Goal: Transaction & Acquisition: Obtain resource

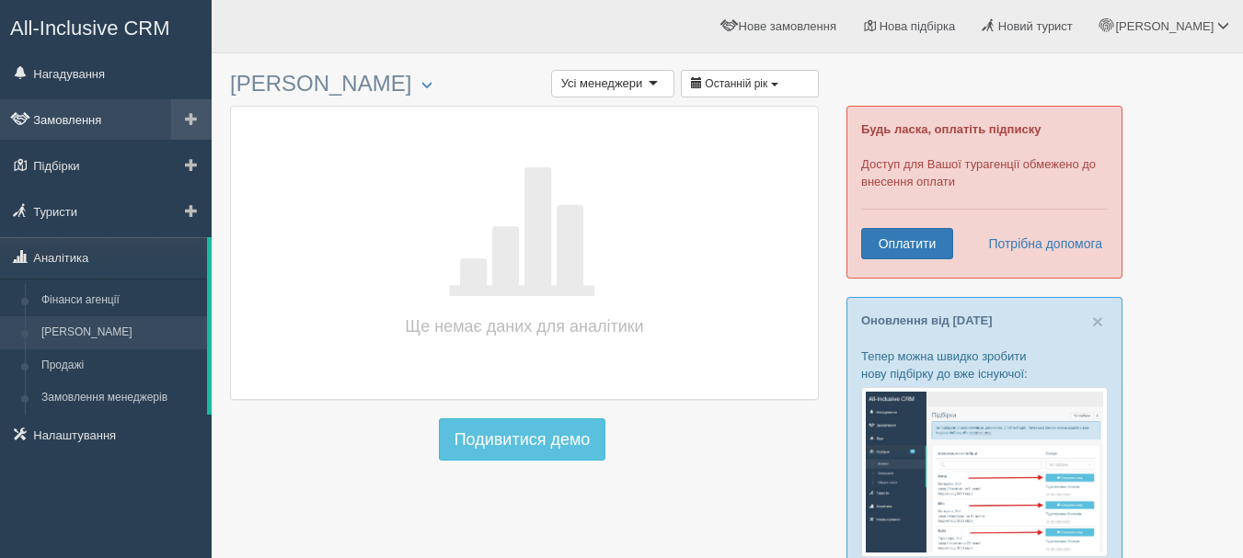
click at [95, 121] on link "Замовлення" at bounding box center [106, 119] width 212 height 40
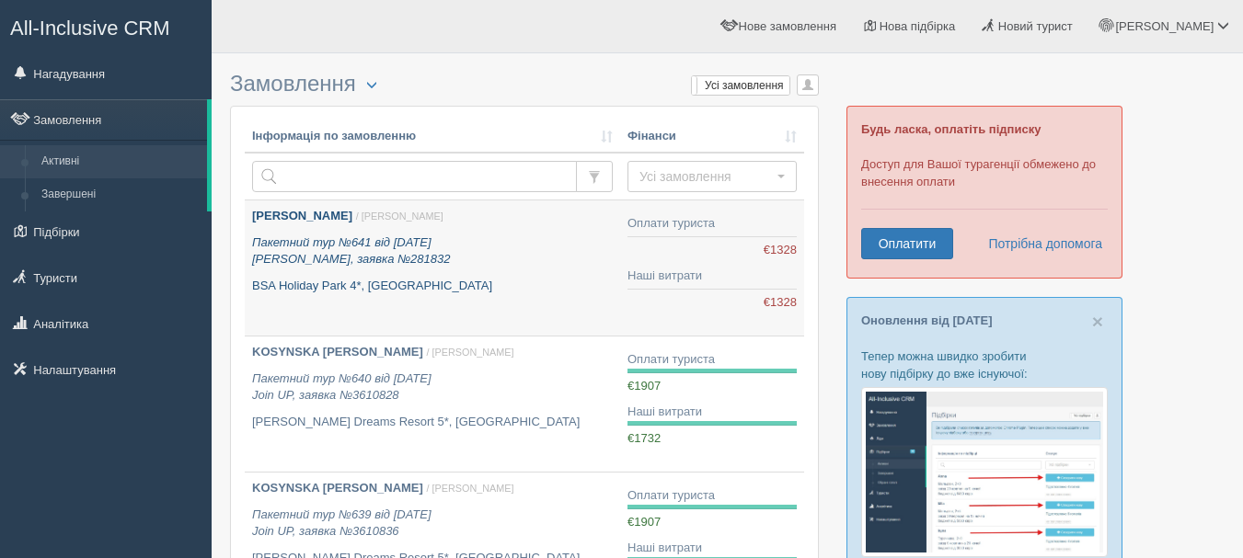
click at [456, 261] on p "Пакетний тур №641 від [DATE] [PERSON_NAME], заявка №281832" at bounding box center [432, 252] width 361 height 34
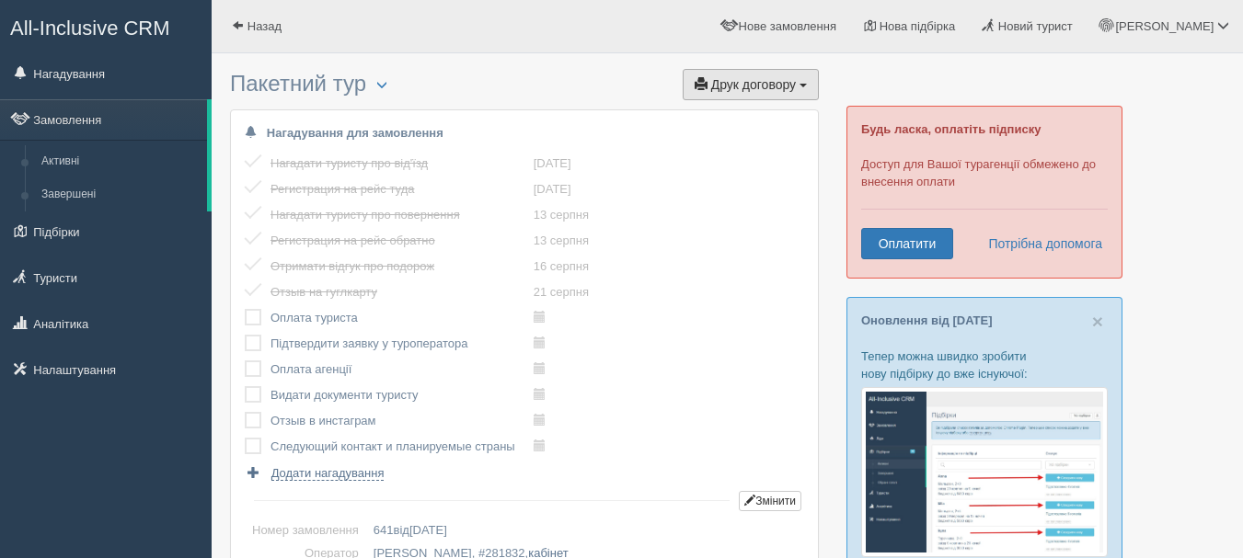
click at [751, 78] on span "Друк договору" at bounding box center [753, 84] width 85 height 15
click at [745, 114] on link "Alf" at bounding box center [745, 118] width 145 height 30
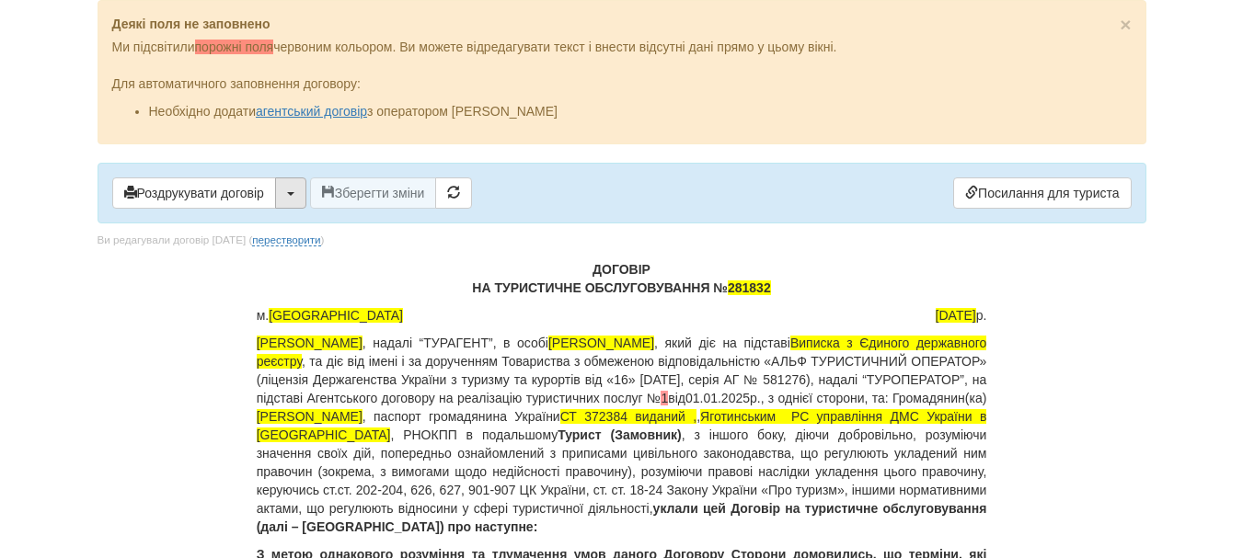
click at [290, 193] on span "button" at bounding box center [290, 194] width 7 height 4
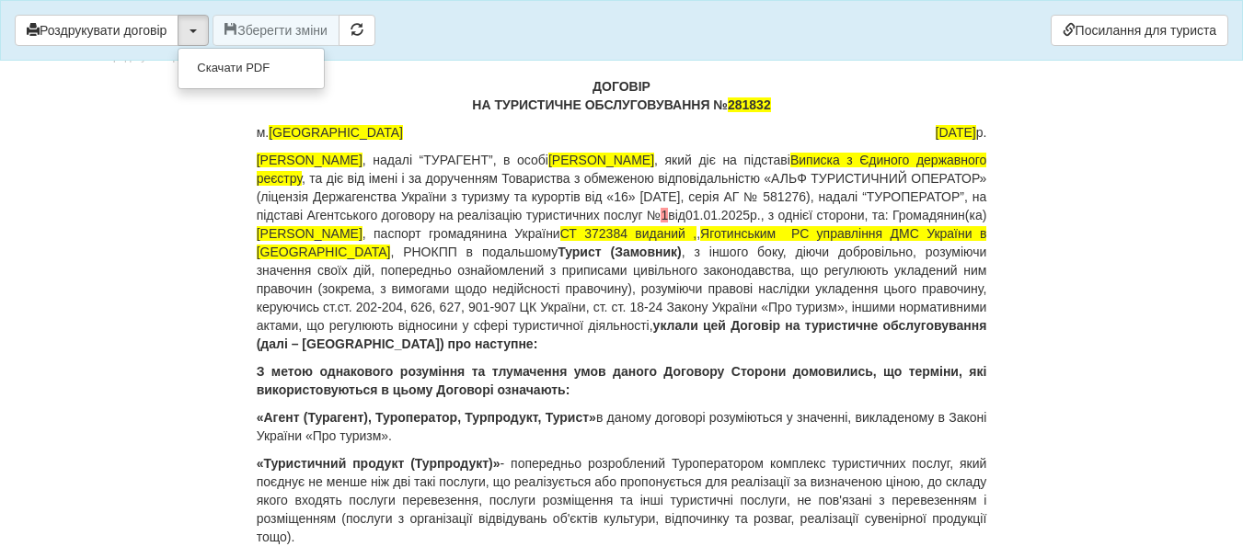
scroll to position [92, 0]
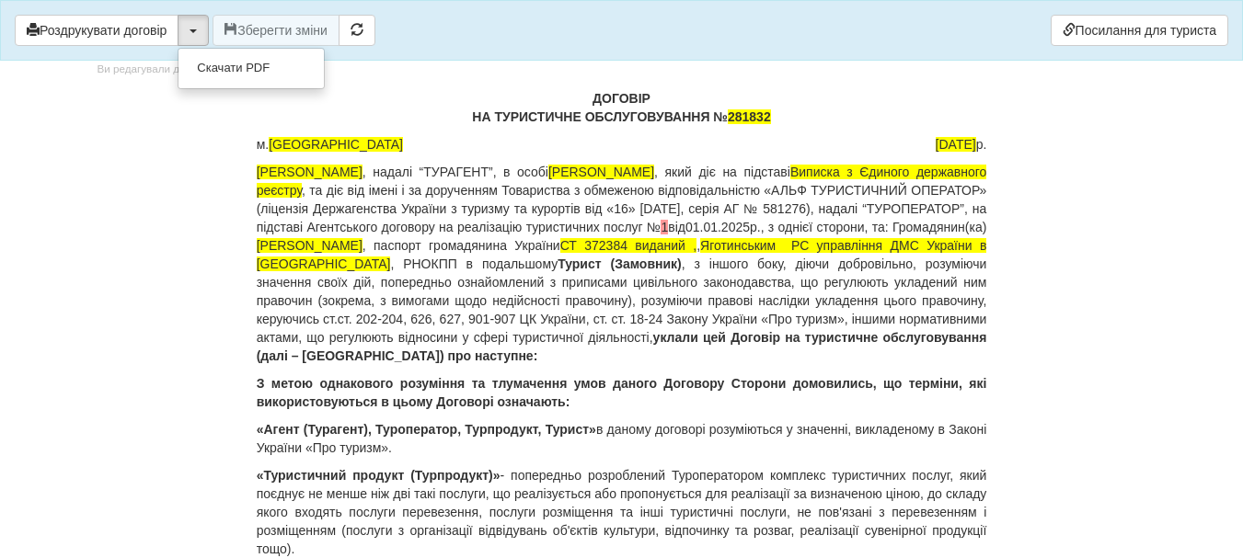
click at [676, 262] on p "ФОП Юрченко К.М. , надалі “ТУРАГЕНТ”, в особі Юрченко Крістіна Михайлівна , яки…" at bounding box center [622, 264] width 731 height 202
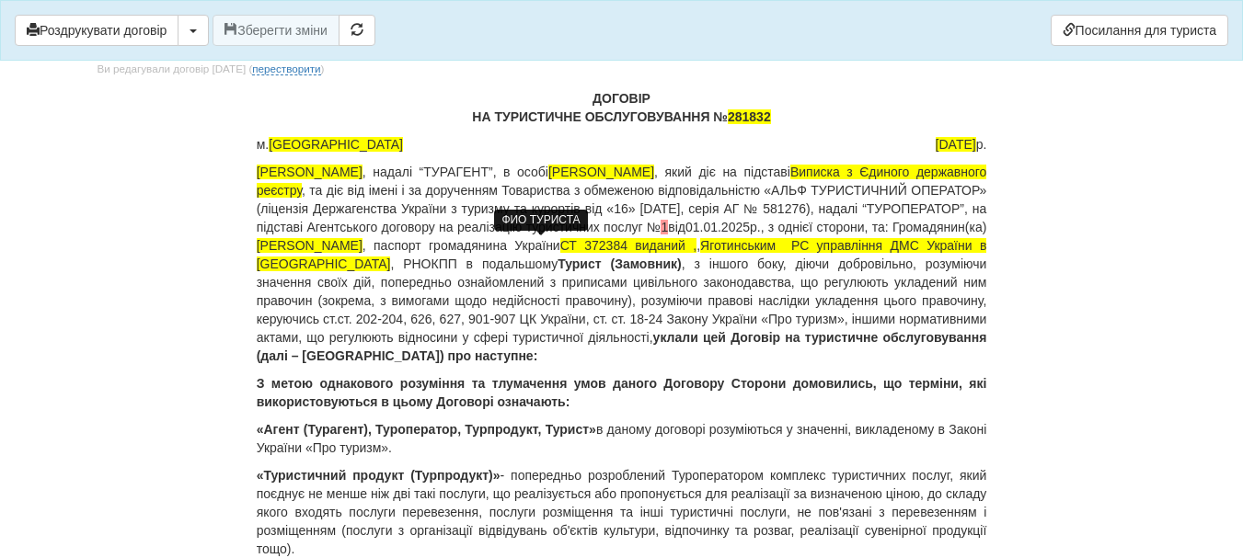
drag, startPoint x: 441, startPoint y: 243, endPoint x: 640, endPoint y: 246, distance: 199.7
click at [362, 246] on span "ВАСИЛЕНКО ІРИНА ВІКТОРІВНА" at bounding box center [310, 245] width 106 height 15
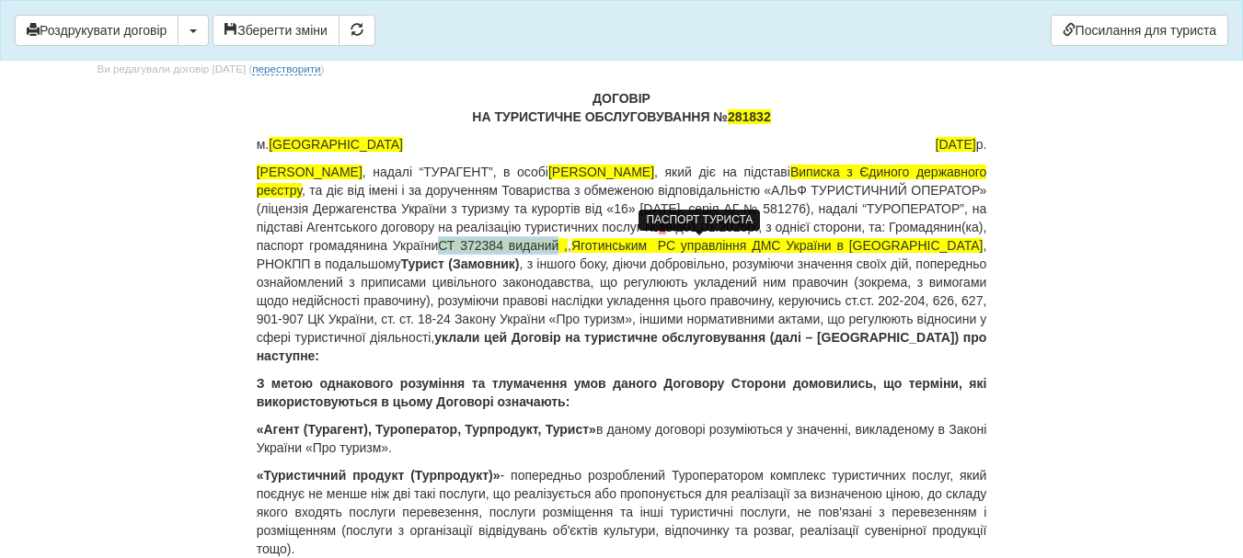
drag, startPoint x: 633, startPoint y: 250, endPoint x: 754, endPoint y: 243, distance: 120.8
click at [568, 243] on span "СТ 372384 виданий ," at bounding box center [503, 245] width 130 height 15
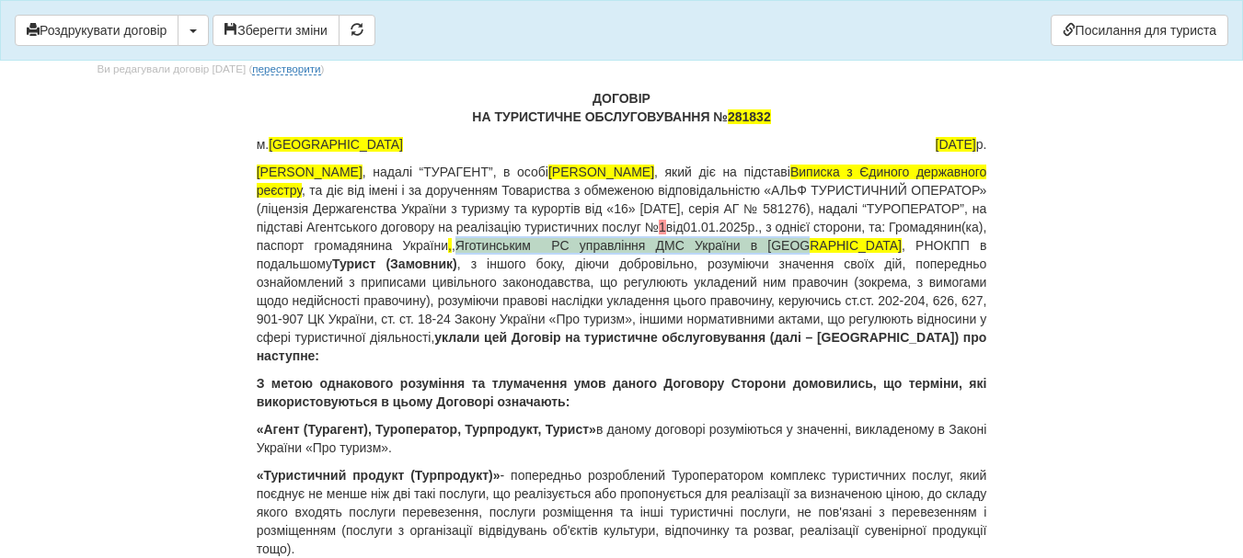
drag, startPoint x: 658, startPoint y: 247, endPoint x: 965, endPoint y: 240, distance: 307.4
click at [902, 240] on span "Яготинським РС управління ДМС України в Київській області" at bounding box center [678, 245] width 446 height 15
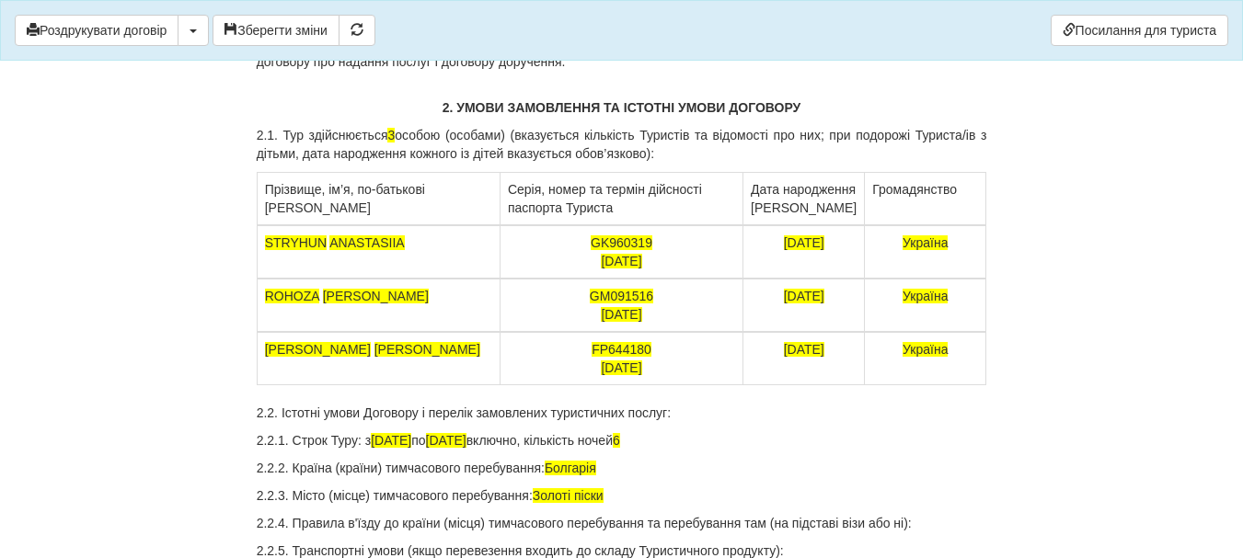
scroll to position [1840, 0]
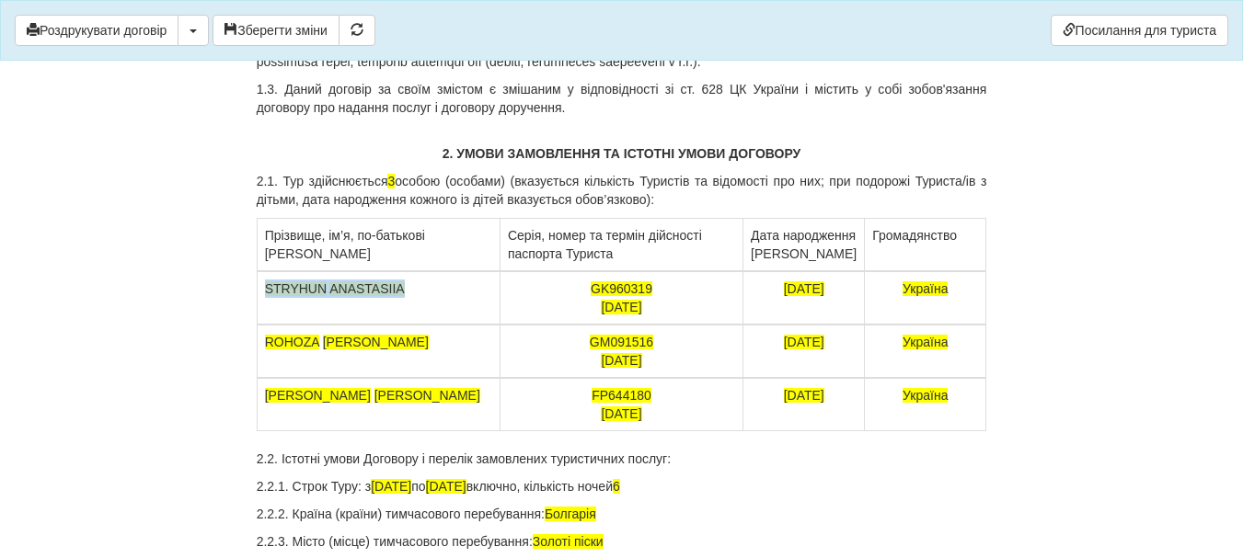
drag, startPoint x: 413, startPoint y: 365, endPoint x: 264, endPoint y: 360, distance: 149.1
click at [264, 325] on td "STRYHUN ANASTASIIA" at bounding box center [378, 297] width 243 height 53
drag, startPoint x: 592, startPoint y: 362, endPoint x: 660, endPoint y: 390, distance: 73.5
click at [658, 325] on td "GK960319 23.01.2035" at bounding box center [621, 297] width 243 height 53
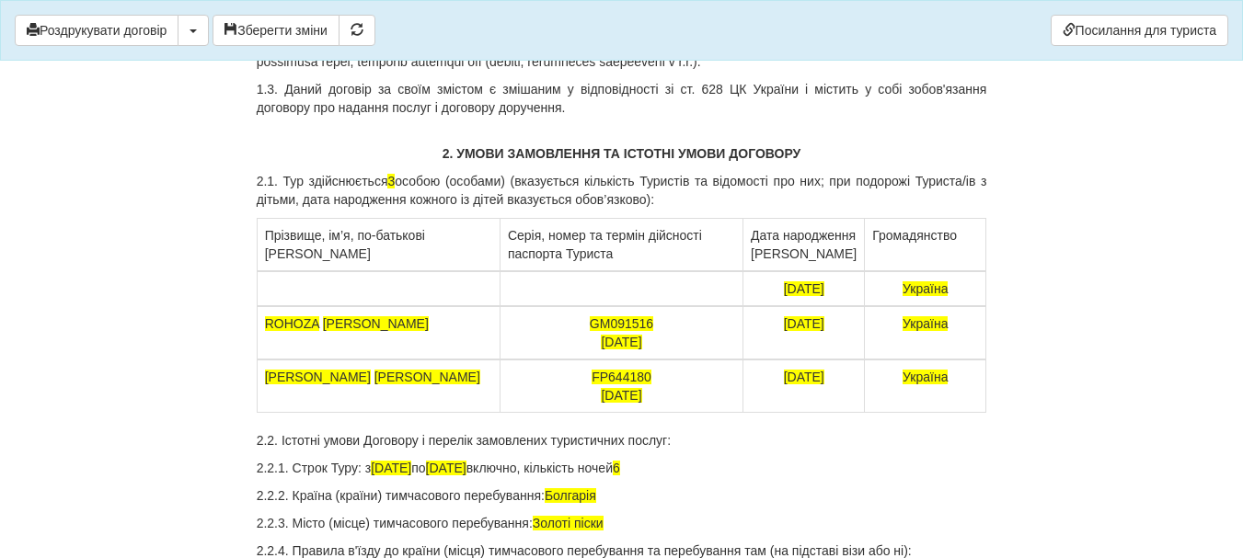
drag, startPoint x: 770, startPoint y: 360, endPoint x: 847, endPoint y: 368, distance: 77.7
click at [847, 306] on td "28.10.2001" at bounding box center [803, 288] width 121 height 35
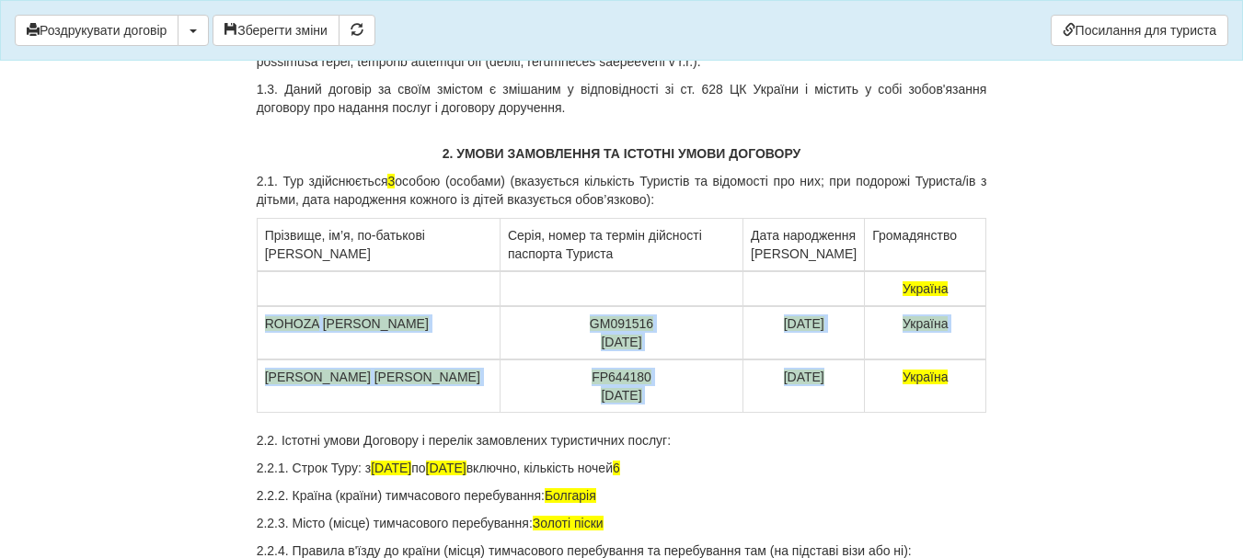
drag, startPoint x: 266, startPoint y: 398, endPoint x: 864, endPoint y: 464, distance: 601.6
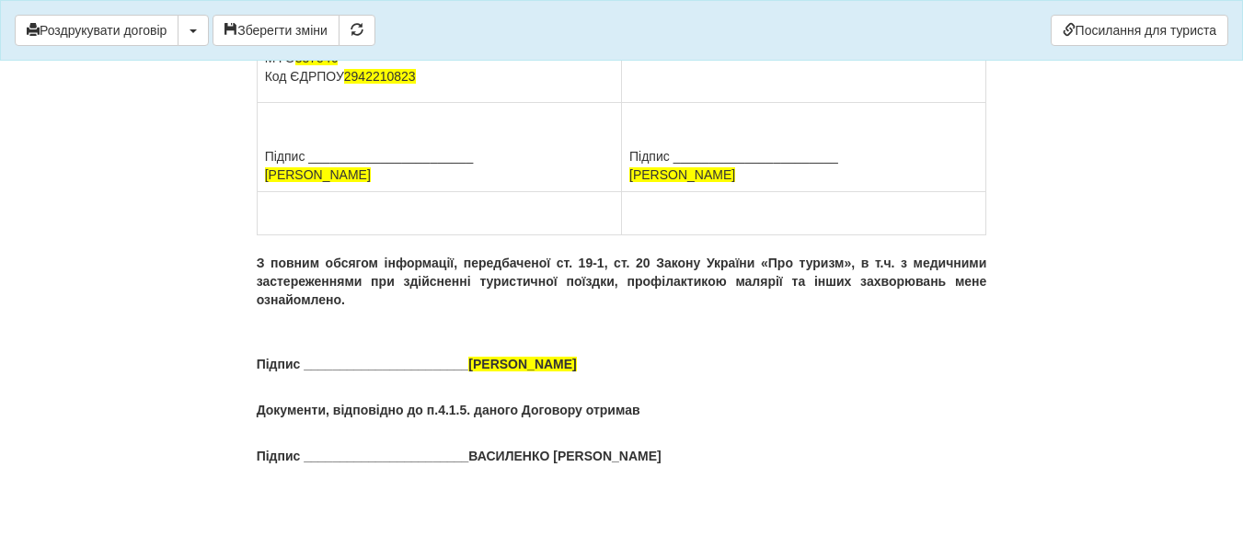
scroll to position [13161, 0]
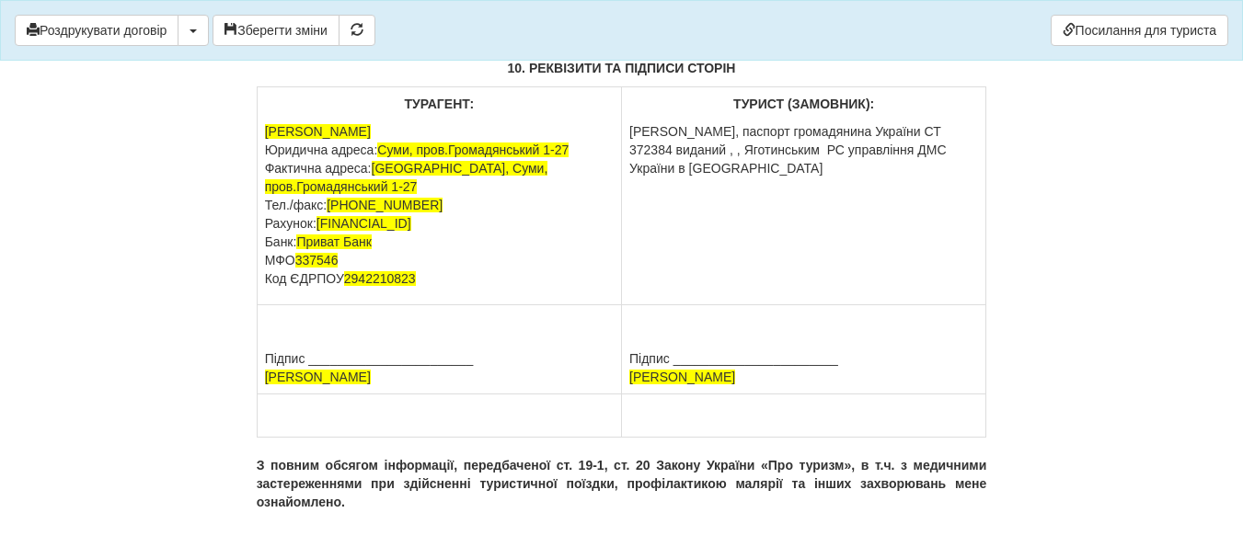
drag, startPoint x: 629, startPoint y: 315, endPoint x: 926, endPoint y: 373, distance: 301.9
click at [926, 305] on td "ТУРИСТ (ЗАМОВНИК): ВАСИЛЕНКО ІРИНА ВІКТОРІВНА, паспорт громадянина України СТ 3…" at bounding box center [804, 196] width 364 height 218
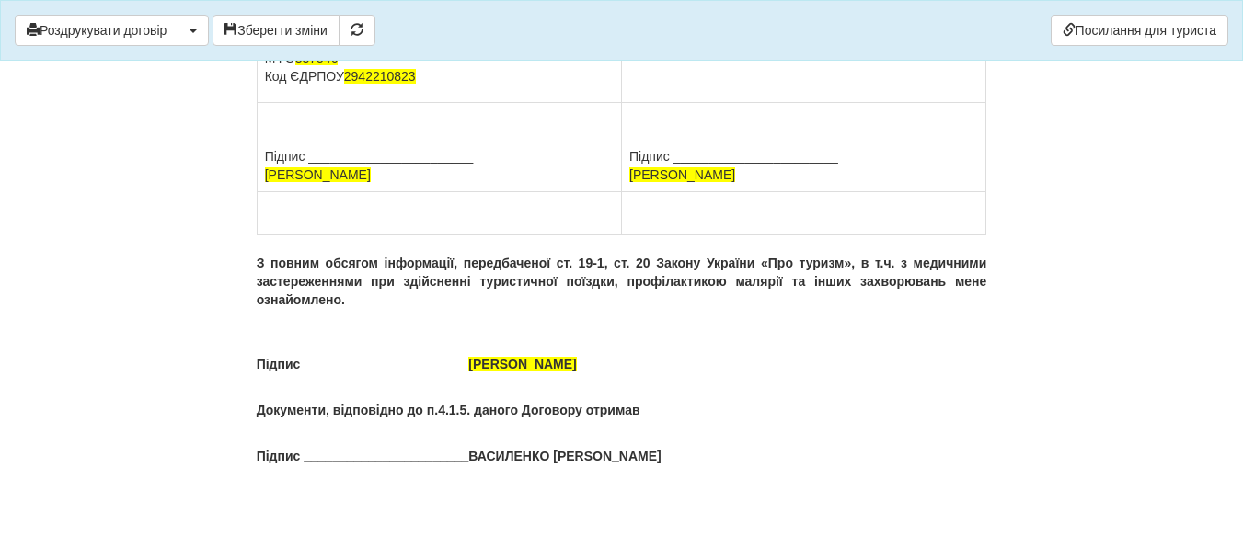
scroll to position [13529, 0]
drag, startPoint x: 630, startPoint y: 171, endPoint x: 909, endPoint y: 173, distance: 278.8
click at [909, 173] on td "Підпис _______________________ ВАСИЛЕНКО ІРИНА ВІКТОРІВНА" at bounding box center [804, 147] width 364 height 89
drag, startPoint x: 473, startPoint y: 366, endPoint x: 703, endPoint y: 392, distance: 231.4
click at [738, 366] on p "Підпис _______________________ ВАСИЛЕНКО ІРИНА ВІКТОРІВНА" at bounding box center [622, 364] width 731 height 18
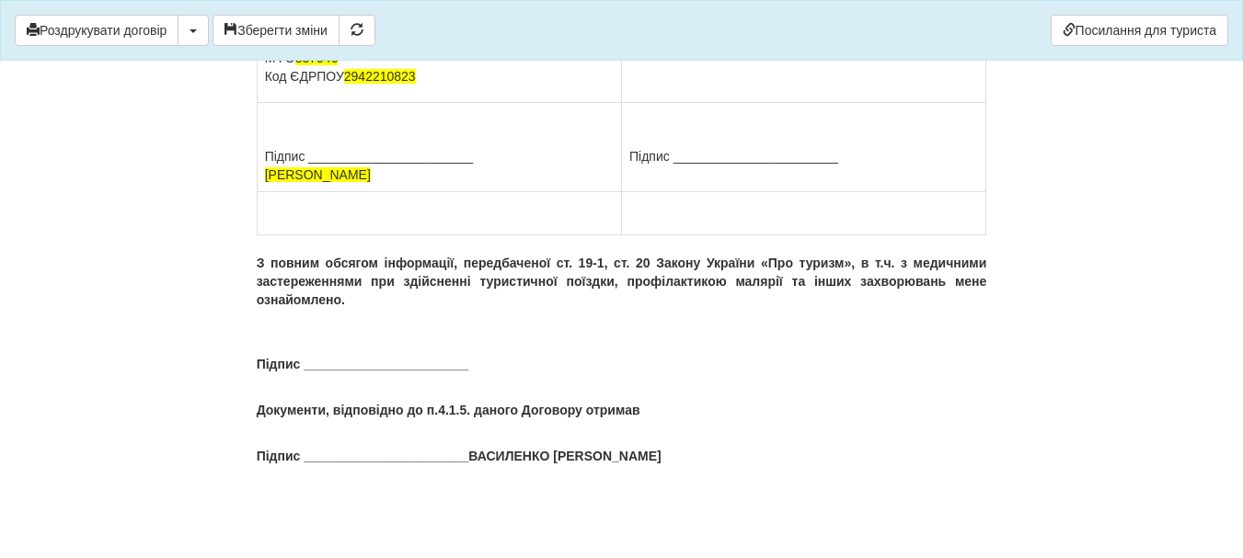
drag, startPoint x: 685, startPoint y: 451, endPoint x: 470, endPoint y: 449, distance: 214.4
click at [470, 449] on p "Підпис _______________________ВАСИЛЕНКО ІРИНА ВІКТОРІВНА" at bounding box center [622, 456] width 731 height 18
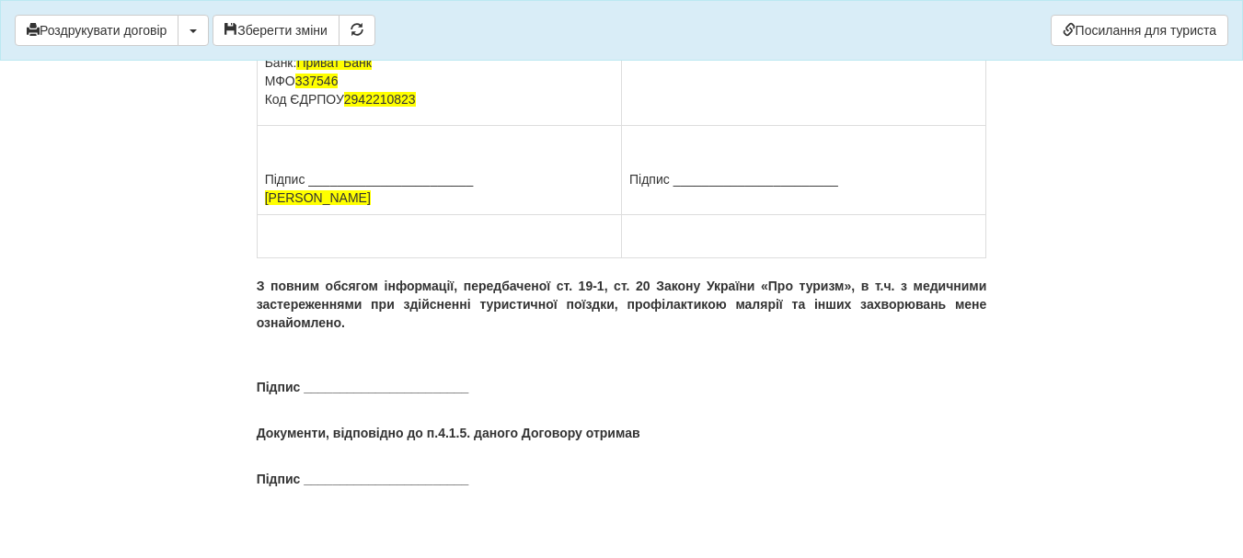
scroll to position [13161, 0]
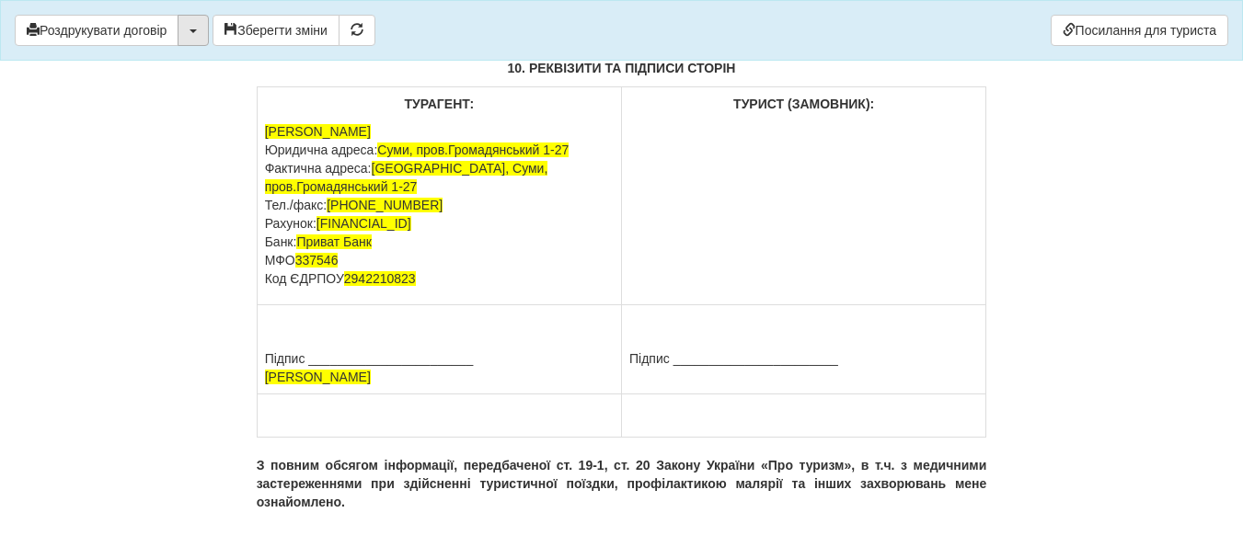
click at [193, 31] on span "button" at bounding box center [193, 31] width 7 height 4
click at [221, 63] on link "Скачати PDF" at bounding box center [250, 68] width 145 height 30
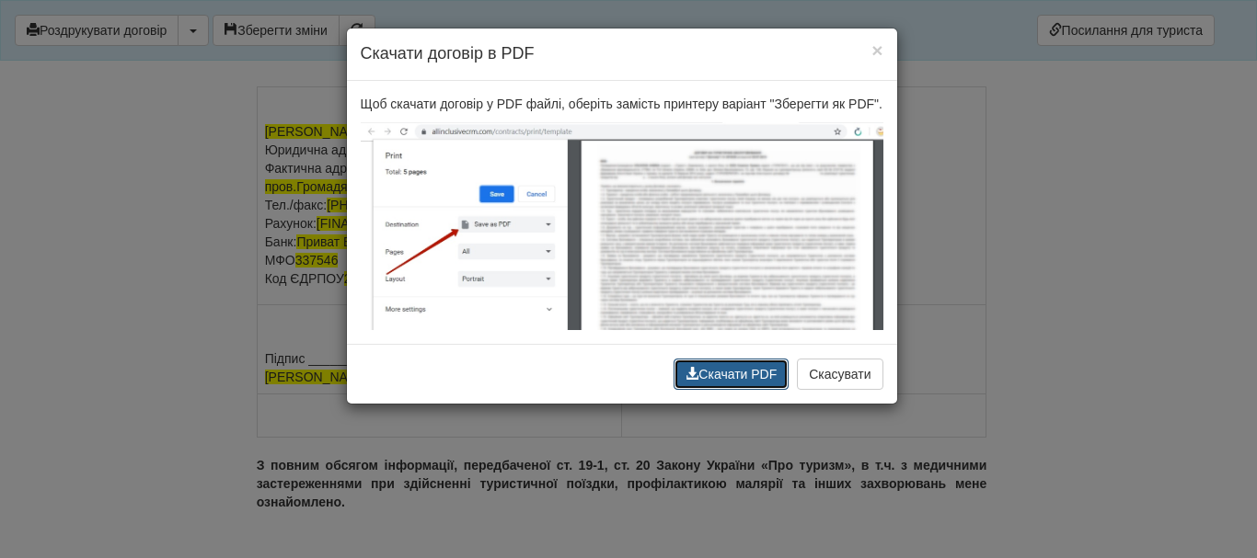
click at [733, 371] on button "Скачати PDF" at bounding box center [730, 374] width 115 height 31
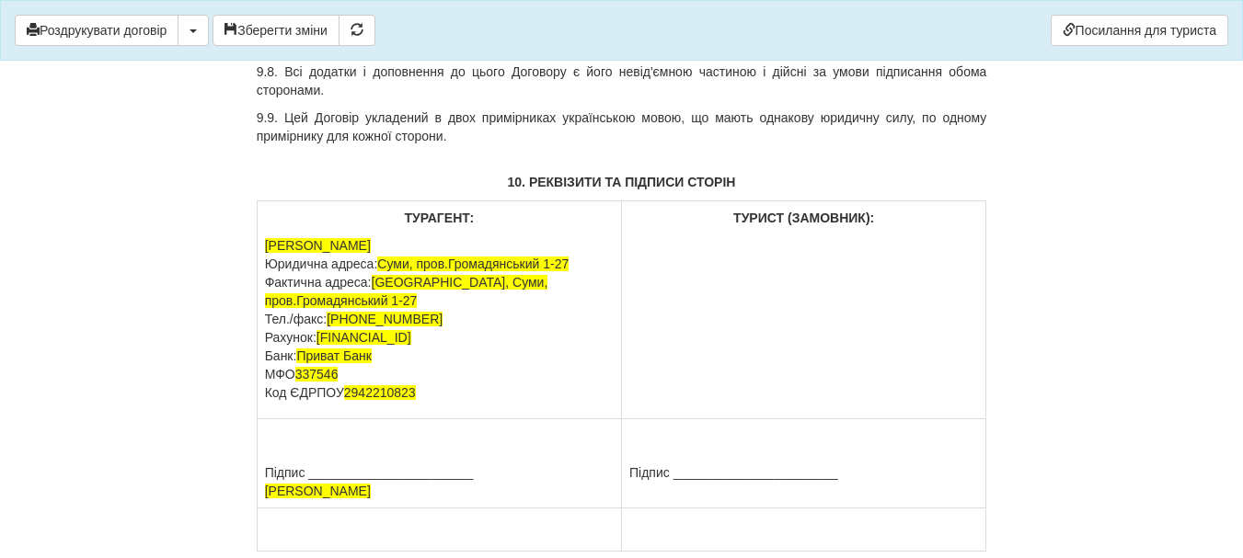
scroll to position [12793, 0]
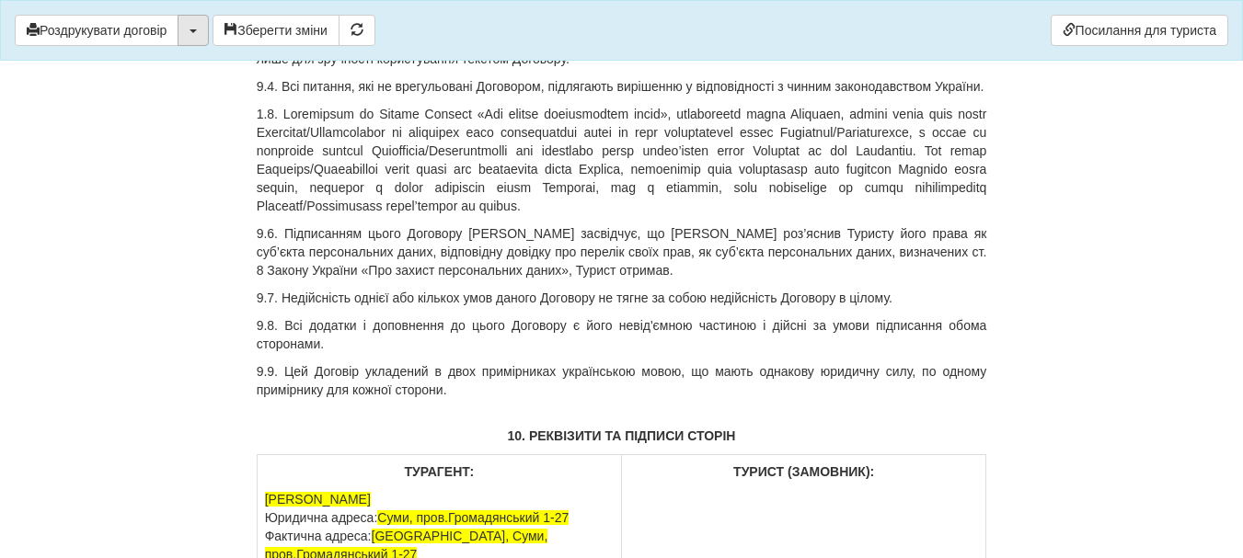
click at [197, 29] on button "button" at bounding box center [193, 30] width 31 height 31
click at [254, 64] on link "Скачати PDF" at bounding box center [250, 68] width 145 height 30
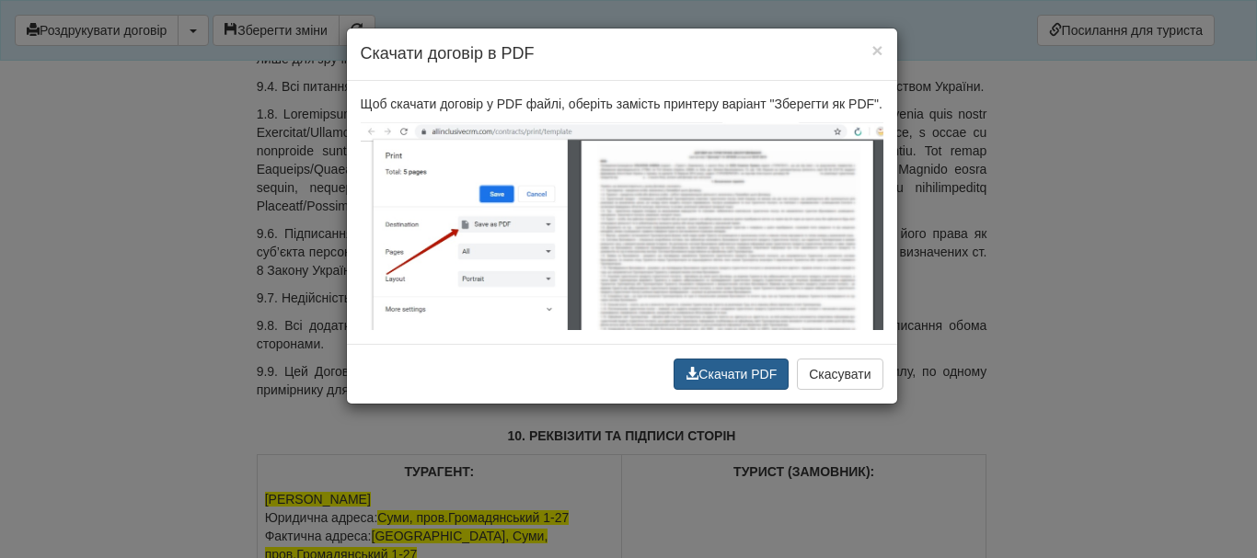
click at [720, 369] on button "Скачати PDF" at bounding box center [730, 374] width 115 height 31
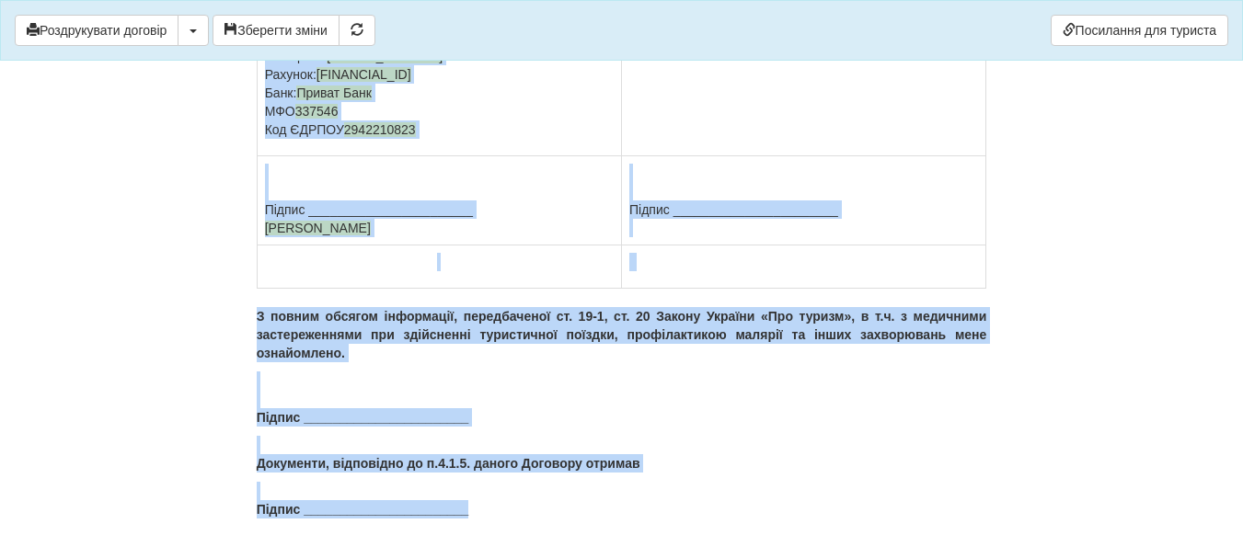
scroll to position [13529, 0]
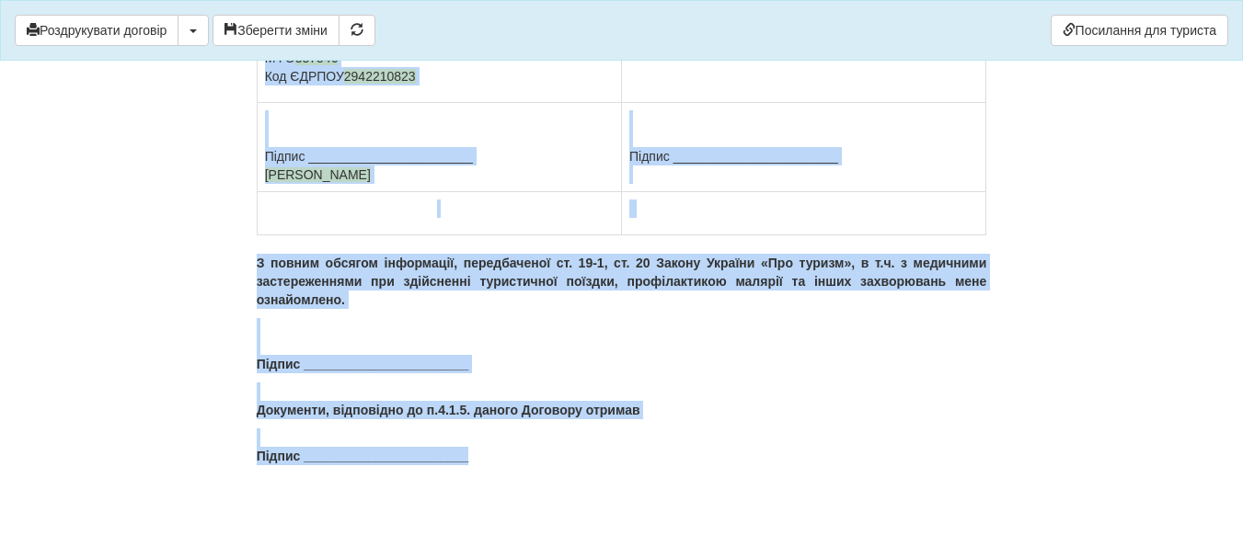
drag, startPoint x: 580, startPoint y: 271, endPoint x: 870, endPoint y: 594, distance: 434.5
copy div "ДОГОВІР НА ТУРИСТИЧНЕ ОБСЛУГОВУВАННЯ № 281832 м. Київ 20.07.2025 р. ФОП Юрченко…"
